Goal: Task Accomplishment & Management: Complete application form

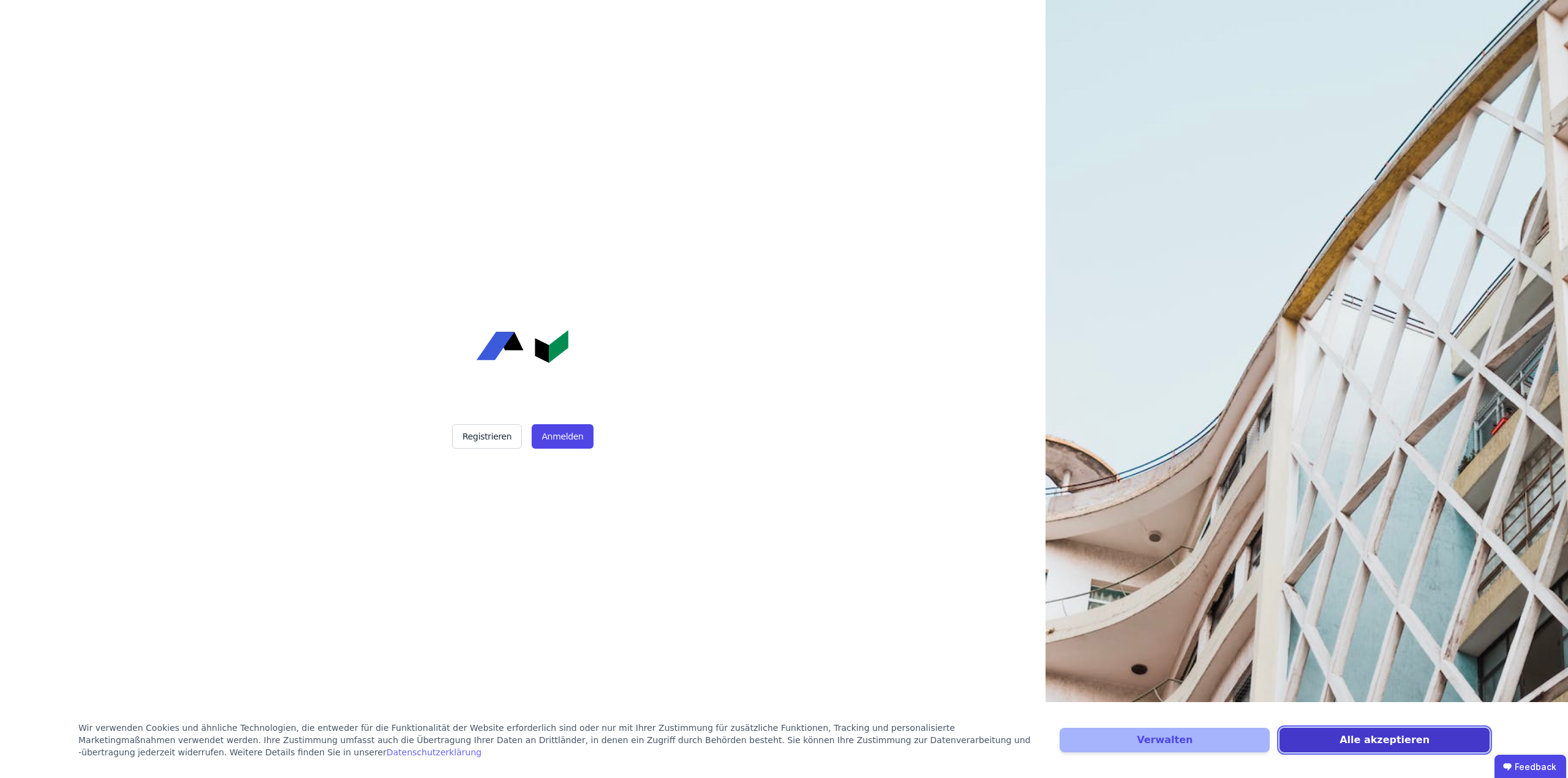
click at [1343, 742] on button "Alle akzeptieren" at bounding box center [1384, 740] width 210 height 25
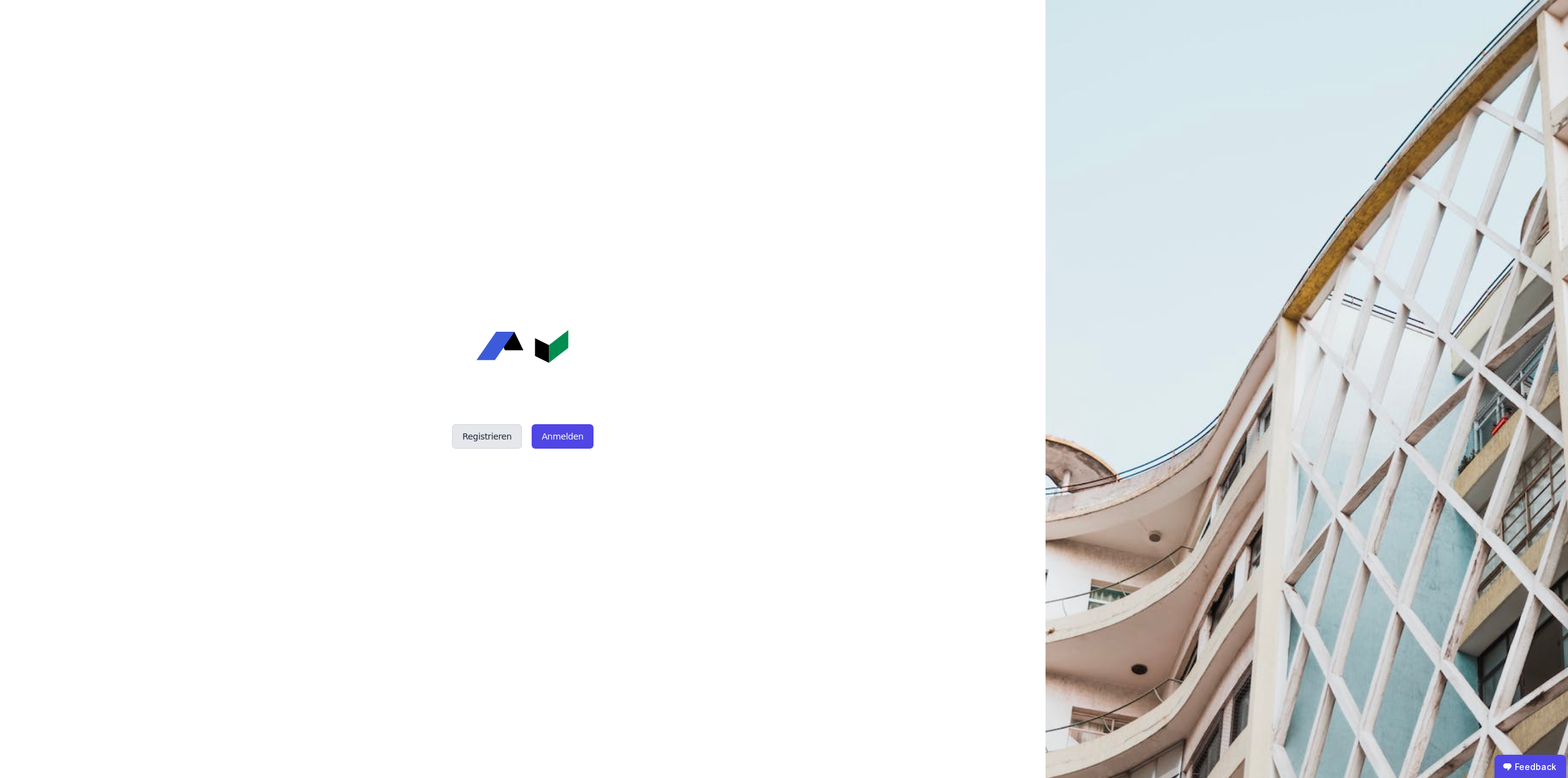
click at [472, 436] on button "Registrieren" at bounding box center [486, 436] width 69 height 25
